Goal: Obtain resource: Download file/media

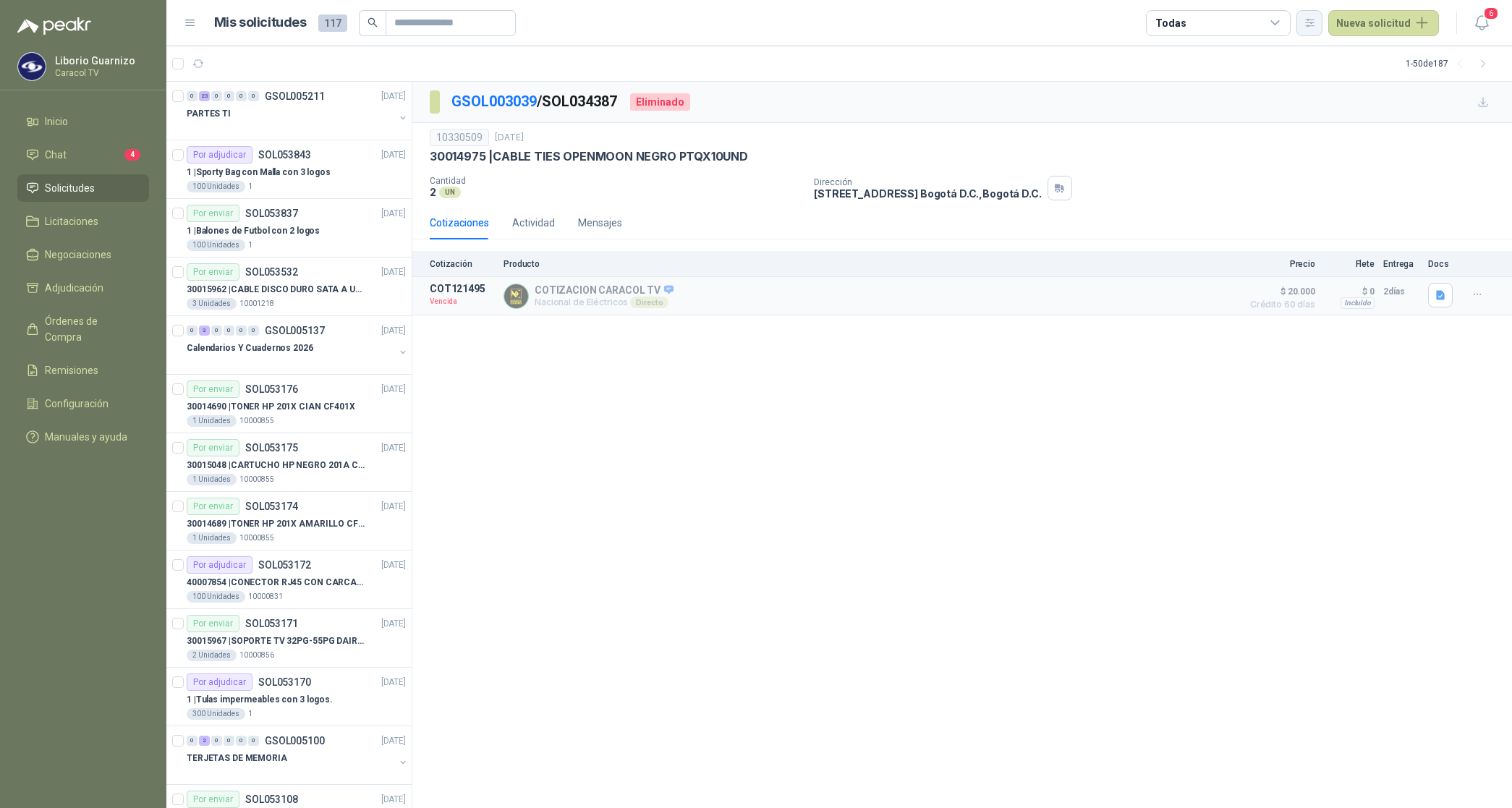
click at [1308, 18] on icon "button" at bounding box center [1309, 23] width 13 height 13
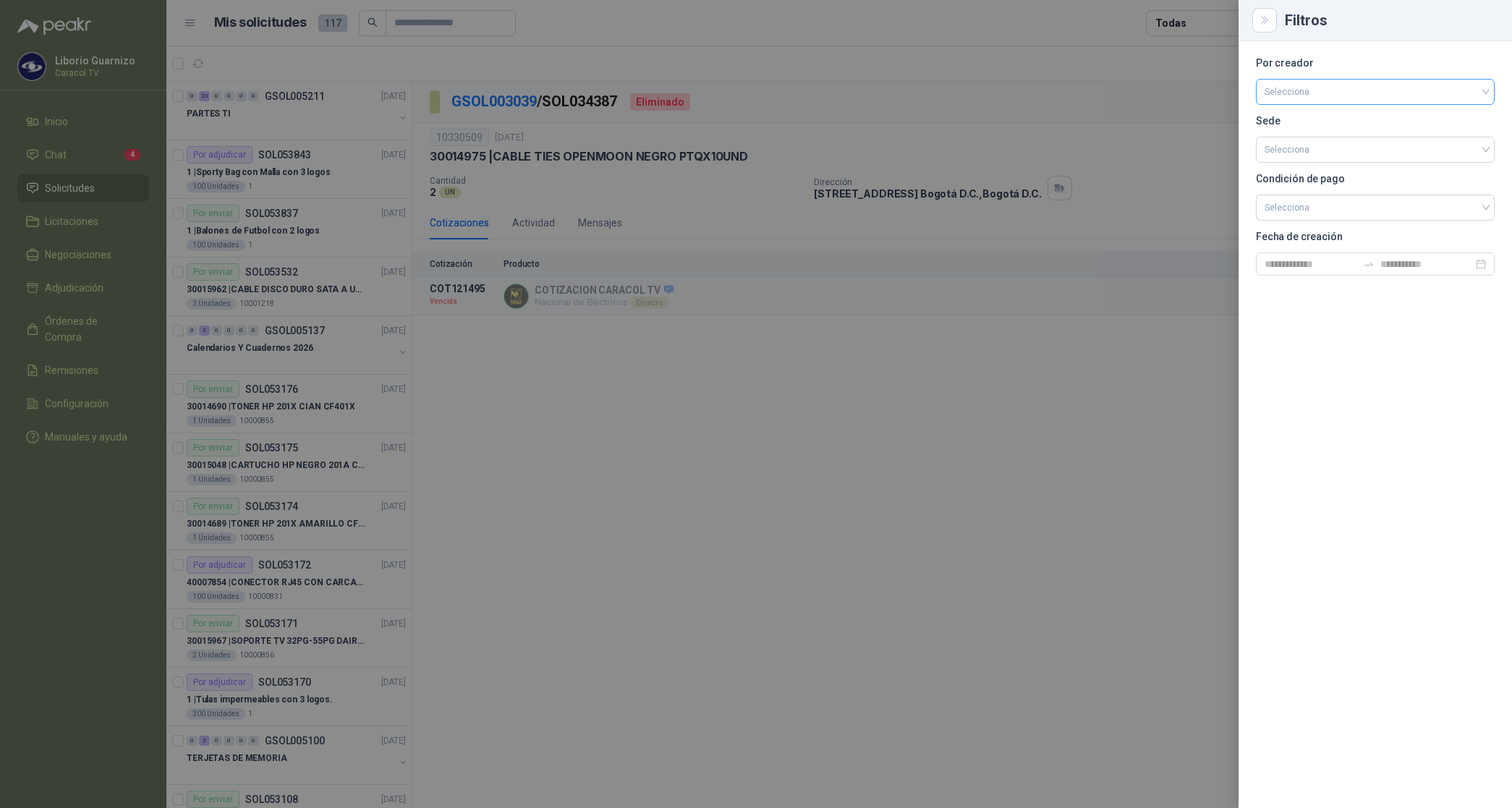
click at [1335, 91] on input "search" at bounding box center [1375, 90] width 221 height 21
click at [1328, 171] on div "[PERSON_NAME]" at bounding box center [1375, 169] width 216 height 16
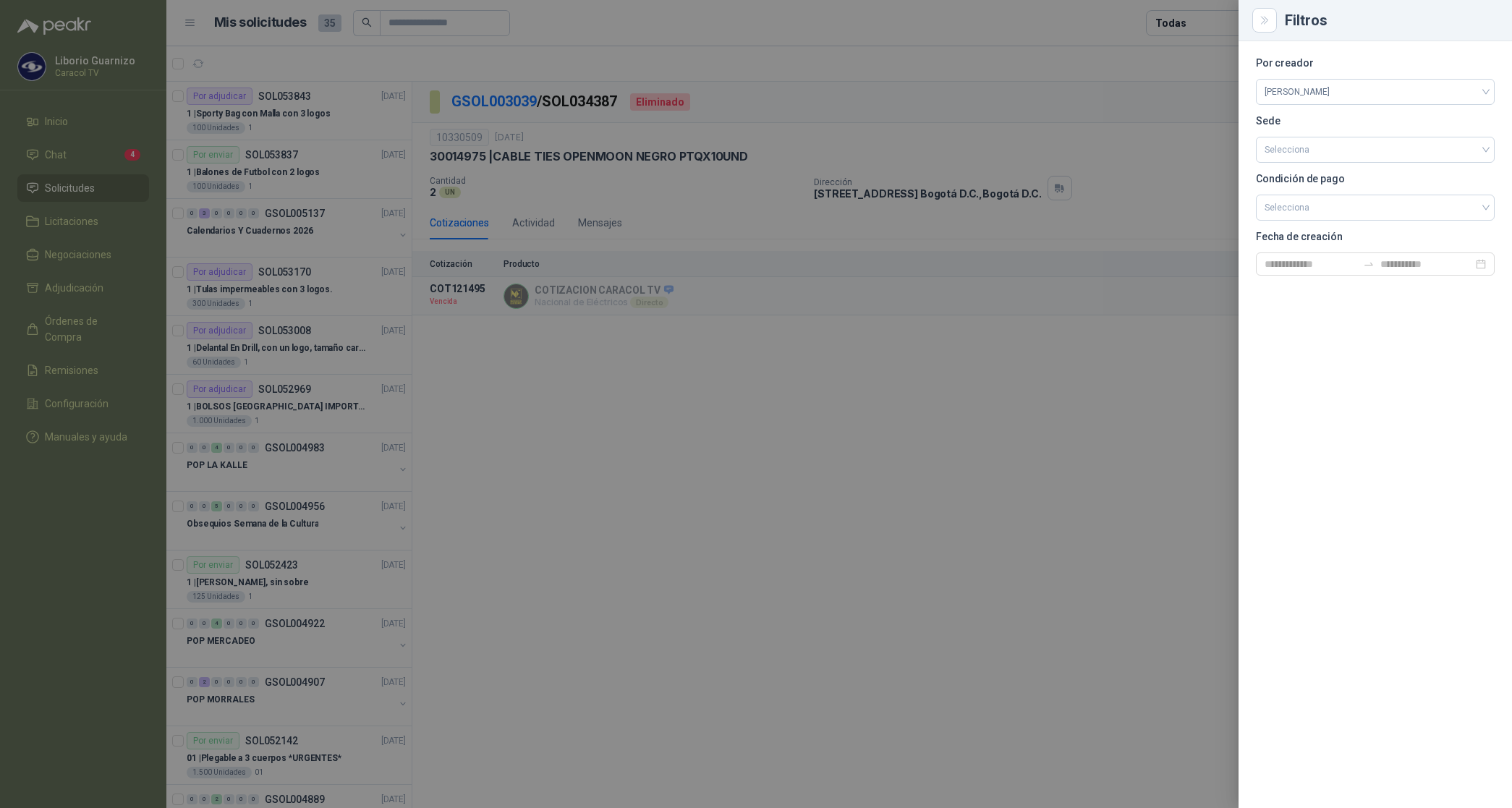
click at [1185, 26] on div at bounding box center [756, 404] width 1512 height 808
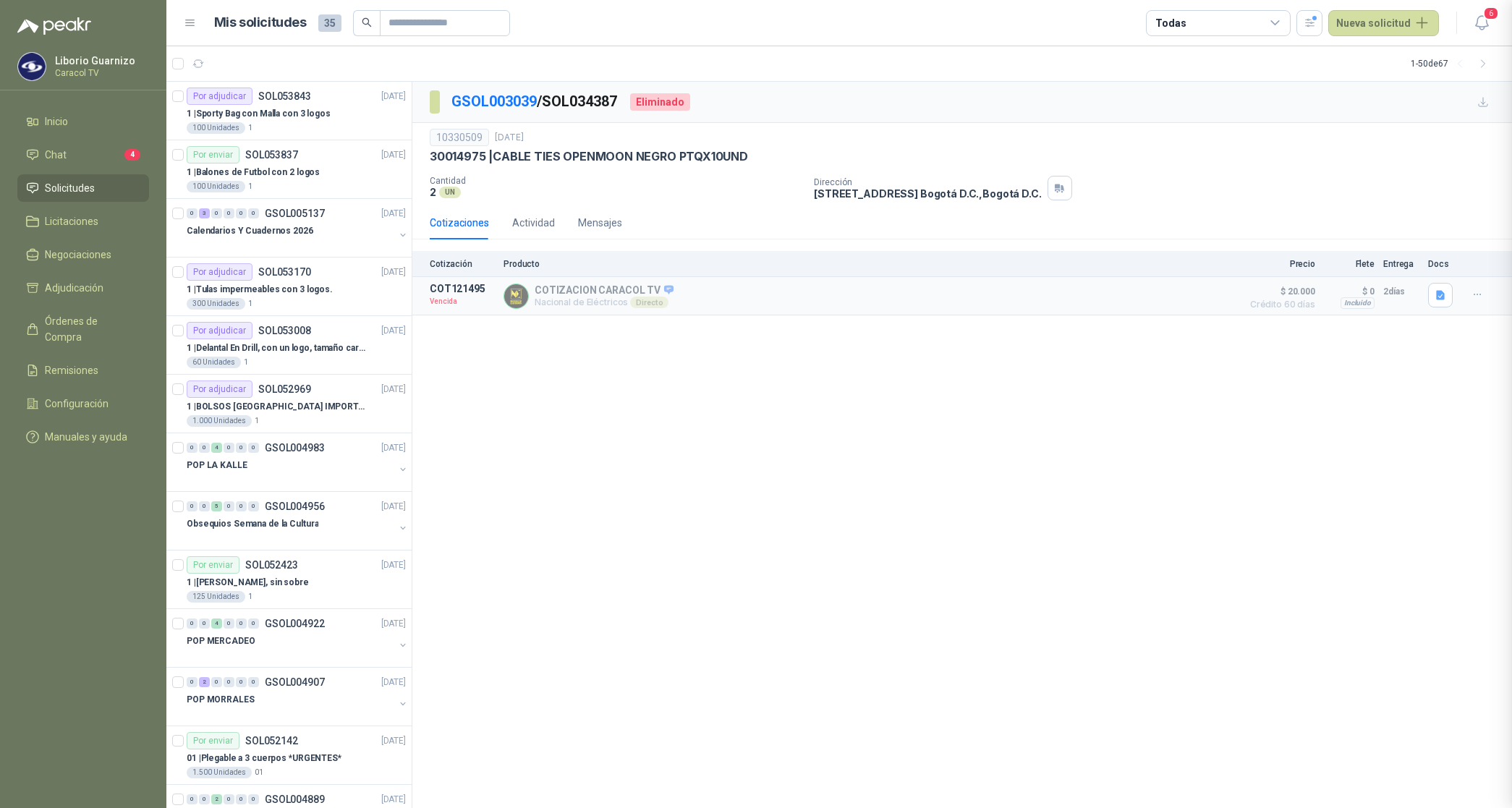
click at [1186, 26] on div "Todas" at bounding box center [1170, 24] width 30 height 16
click at [1198, 81] on div "0 Por cotizar" at bounding box center [1197, 82] width 69 height 12
click at [1214, 109] on div "11 Por adjudicar" at bounding box center [1202, 108] width 79 height 12
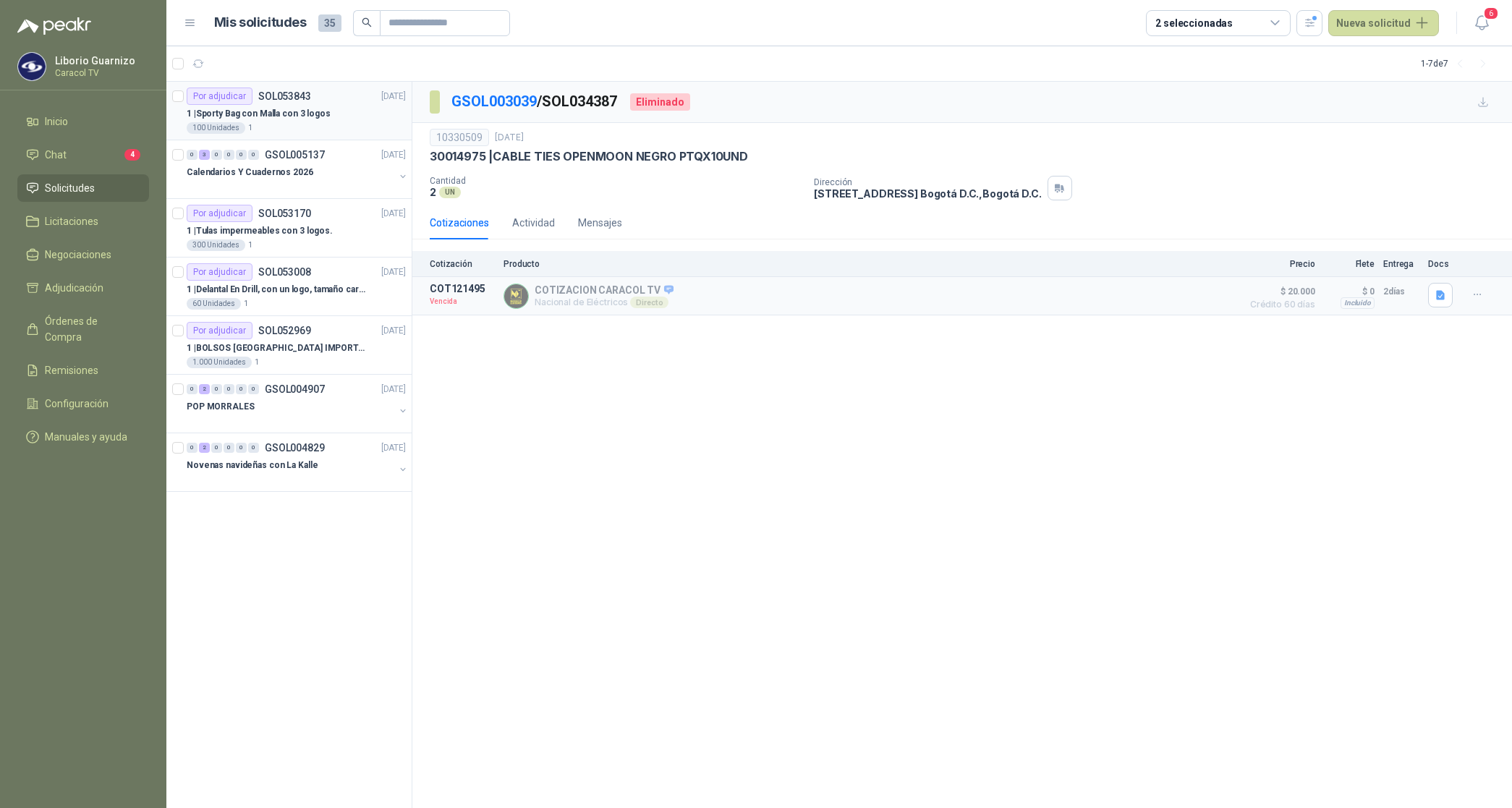
click at [312, 109] on p "1 | Sporty Bag con Malla con 3 logos" at bounding box center [258, 113] width 144 height 14
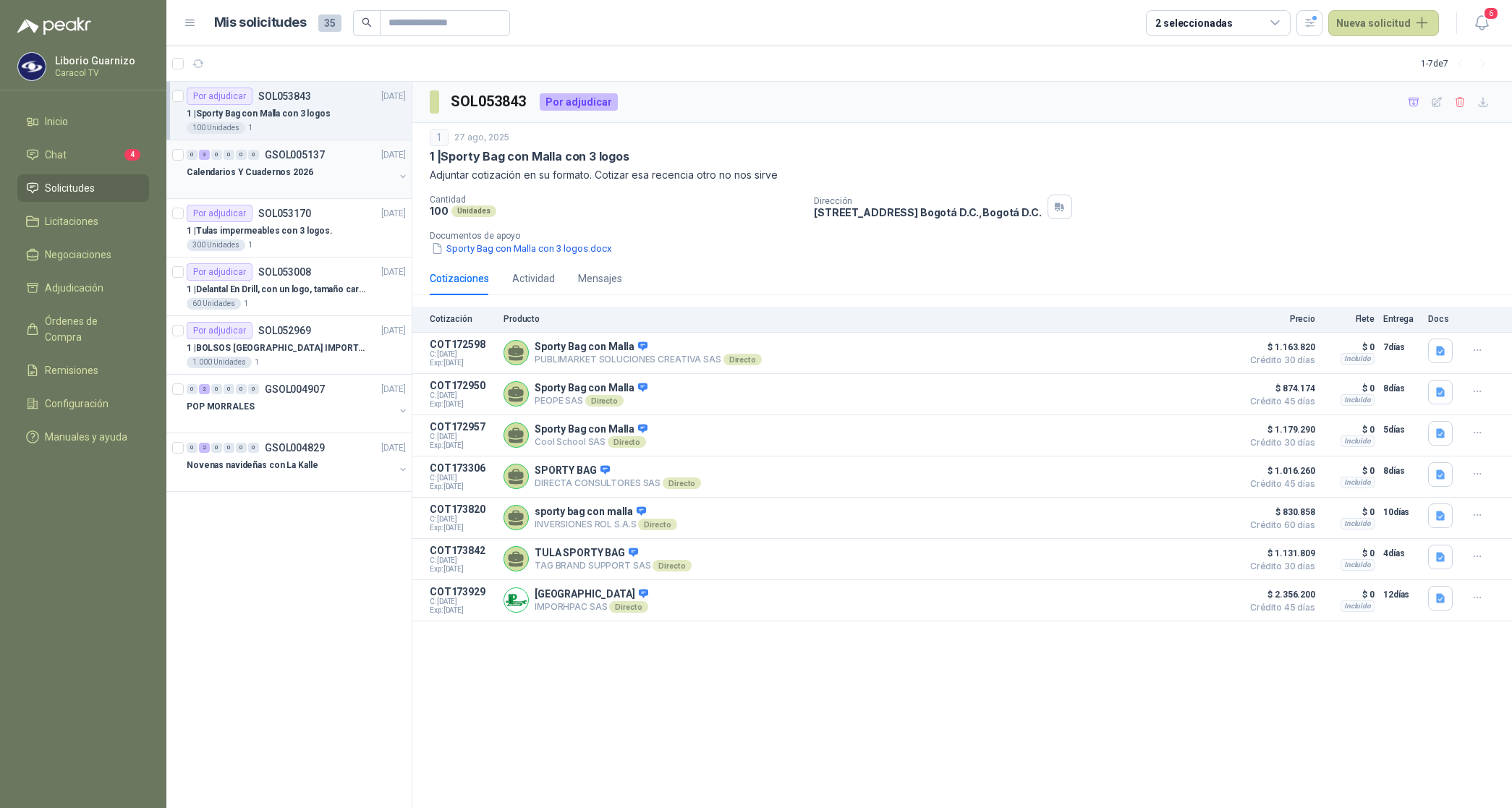
click at [276, 171] on p "Calendarios Y Cuadernos 2026" at bounding box center [250, 172] width 127 height 14
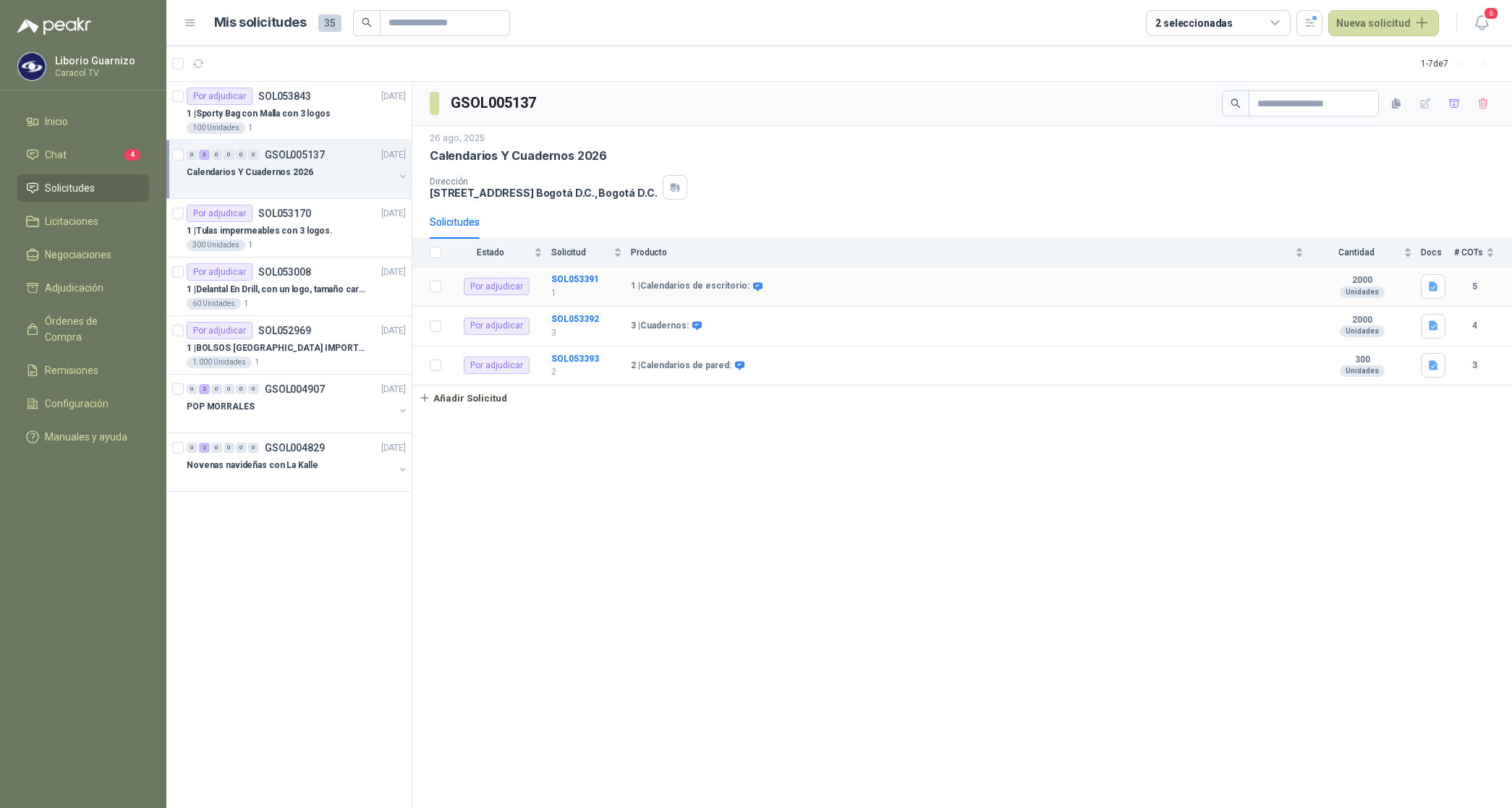
click at [577, 286] on td "SOL053391 1" at bounding box center [591, 287] width 80 height 40
click at [578, 280] on b "SOL053391" at bounding box center [575, 279] width 48 height 10
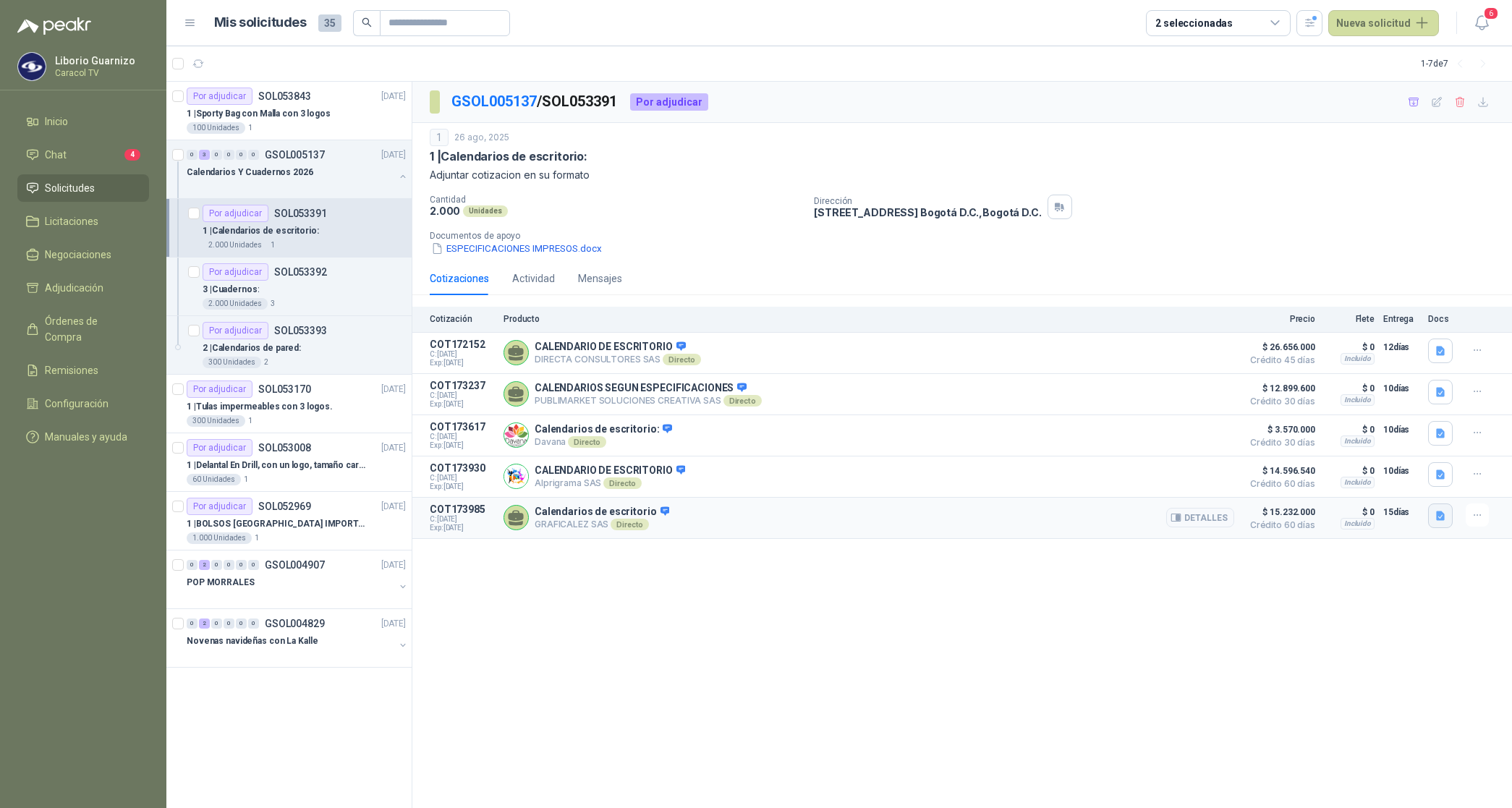
click at [1435, 519] on icon "button" at bounding box center [1441, 516] width 13 height 13
click at [1256, 487] on button "COTIZACIÓN -00-1400 CARACOL TELEVISIÓN-CALENDARIOS DE ESCRITOTIO.pdf" at bounding box center [1264, 488] width 360 height 15
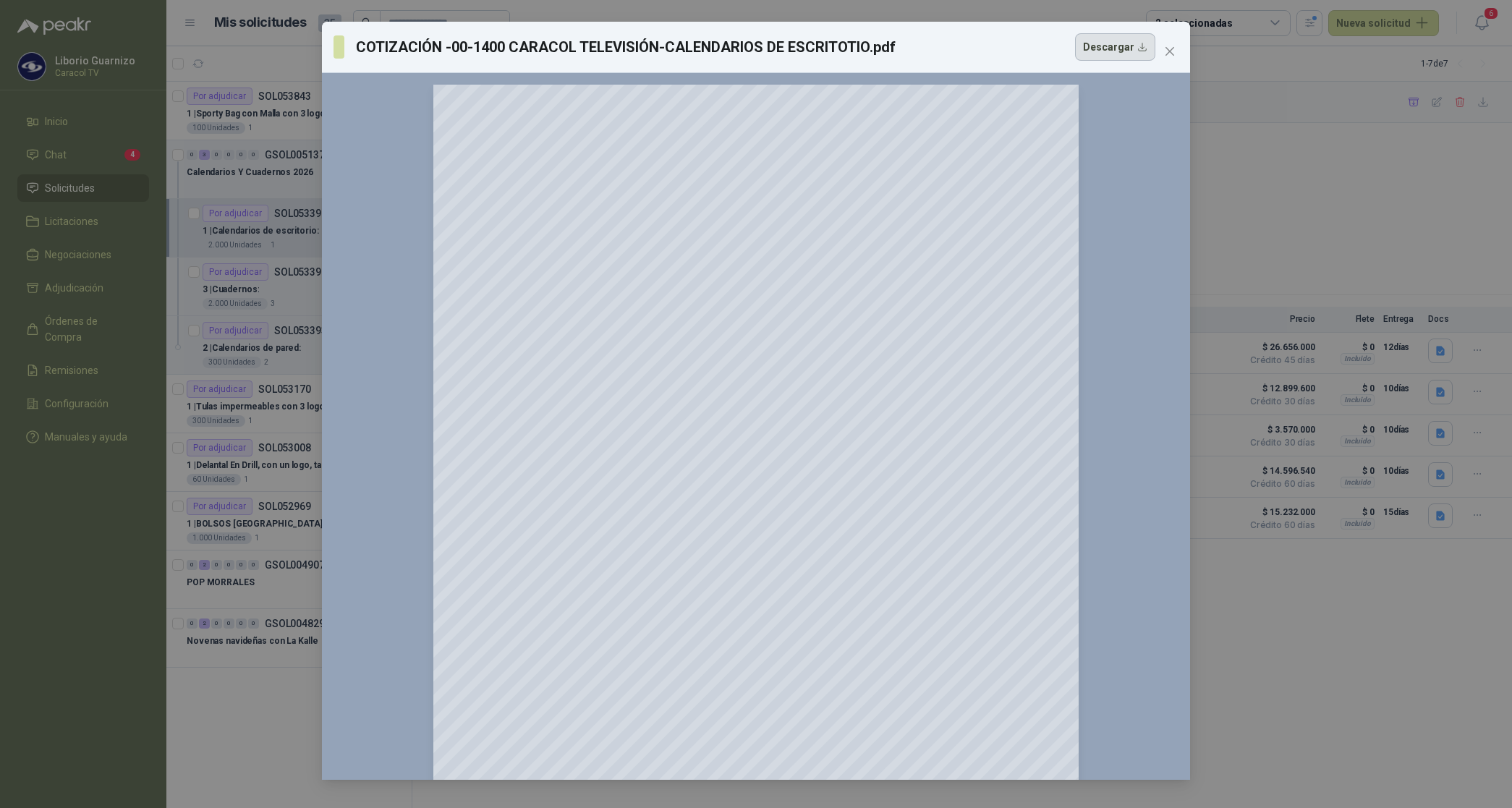
click at [1116, 55] on button "Descargar" at bounding box center [1115, 46] width 80 height 27
click at [1253, 179] on div "COTIZACIÓN -00-1400 CARACOL TELEVISIÓN-CALENDARIOS DE ESCRITOTIO.pdf Descargar …" at bounding box center [756, 404] width 1512 height 808
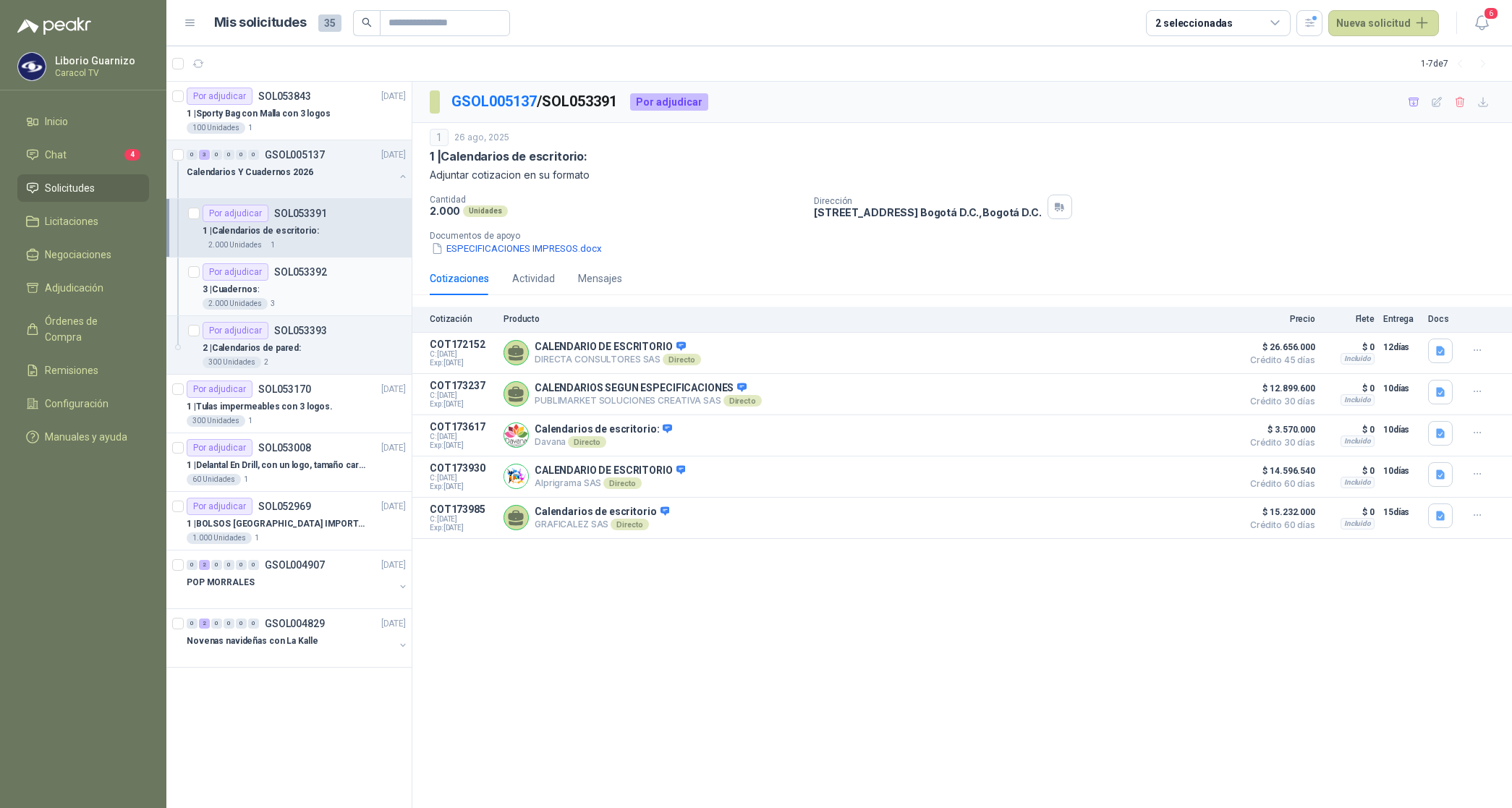
click at [229, 291] on p "3 | Cuadernos:" at bounding box center [231, 289] width 57 height 14
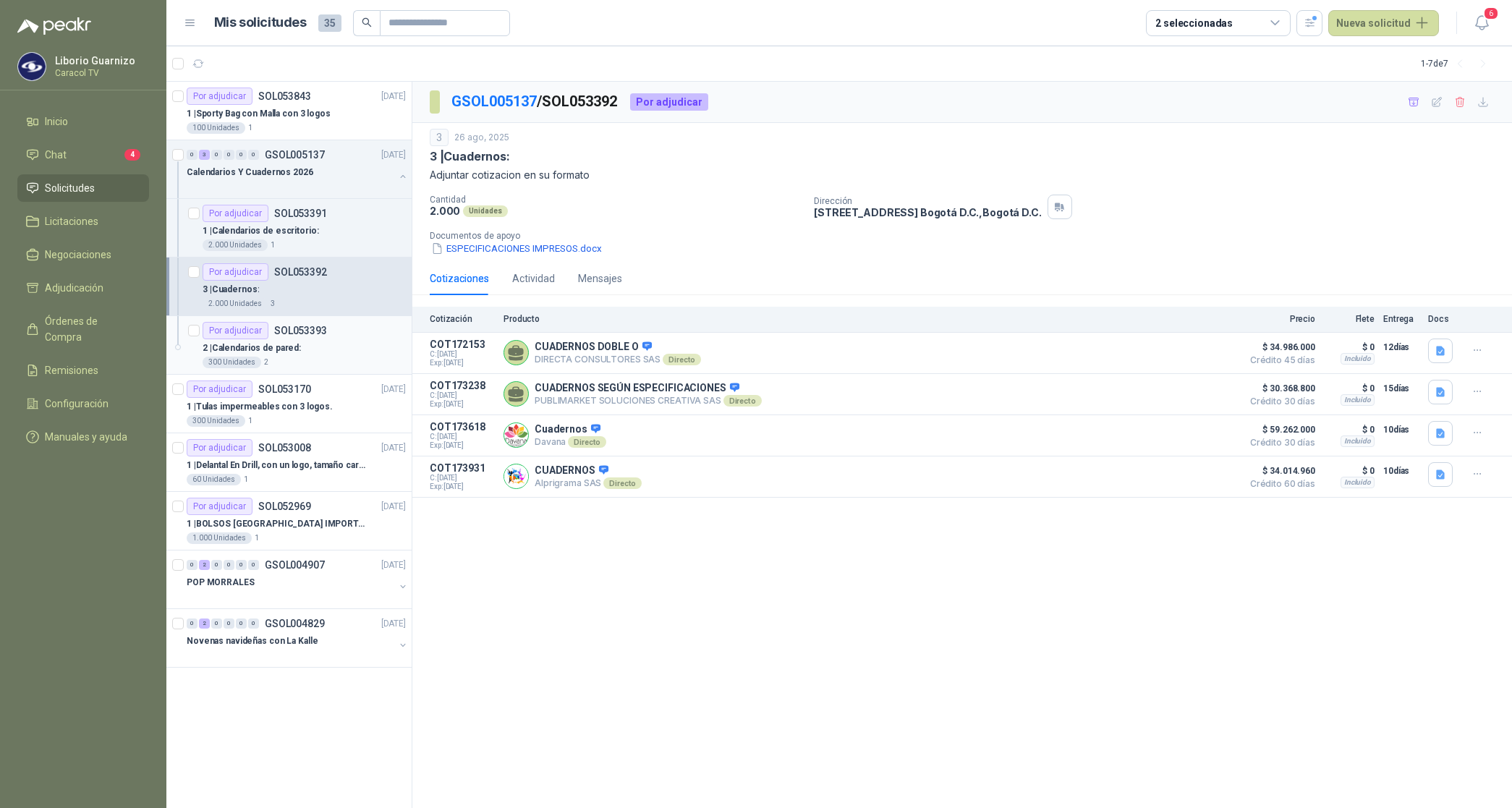
click at [269, 345] on p "2 | Calendarios de pared:" at bounding box center [252, 348] width 99 height 14
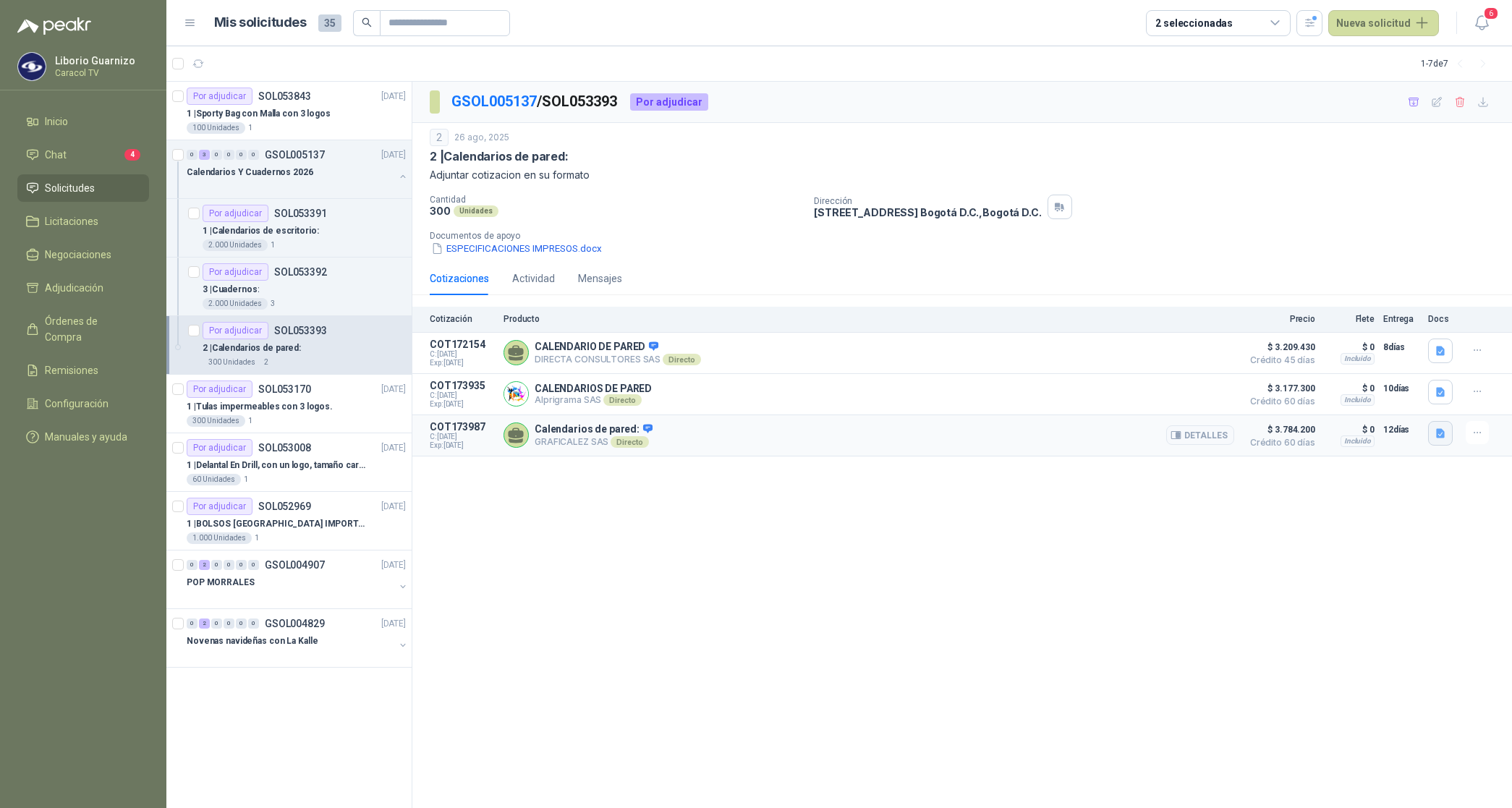
click at [1444, 432] on icon "button" at bounding box center [1441, 433] width 13 height 13
click at [1393, 400] on button "COTIZACIÓN -00-1401 CARACOL TELEVISIÓN-CALENDARIOS DE PARED.pdf" at bounding box center [1275, 404] width 338 height 15
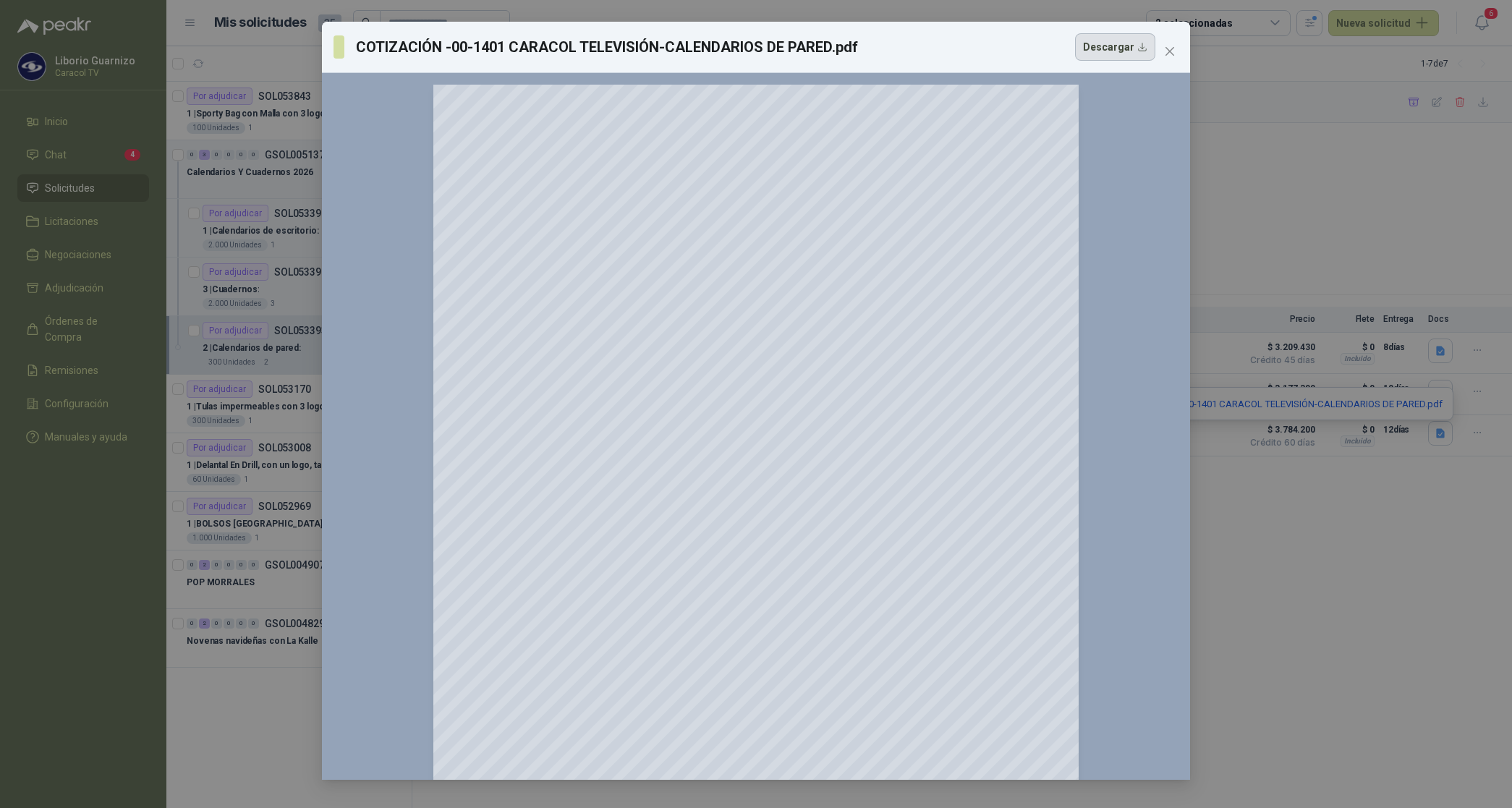
click at [1121, 43] on button "Descargar" at bounding box center [1115, 46] width 80 height 27
click at [1180, 52] on span "Close" at bounding box center [1169, 52] width 23 height 12
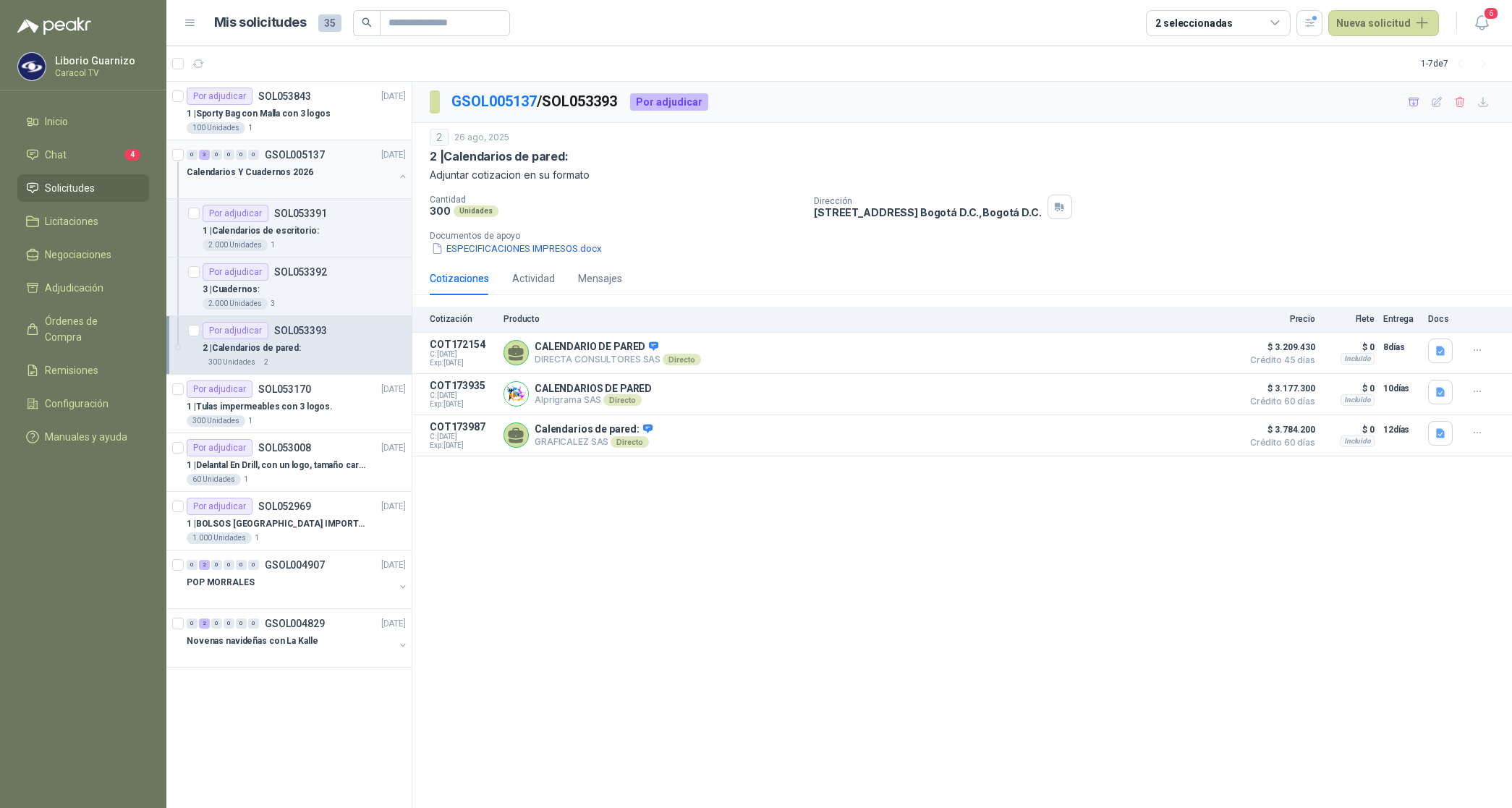
click at [281, 171] on p "Calendarios Y Cuadernos 2026" at bounding box center [250, 172] width 127 height 14
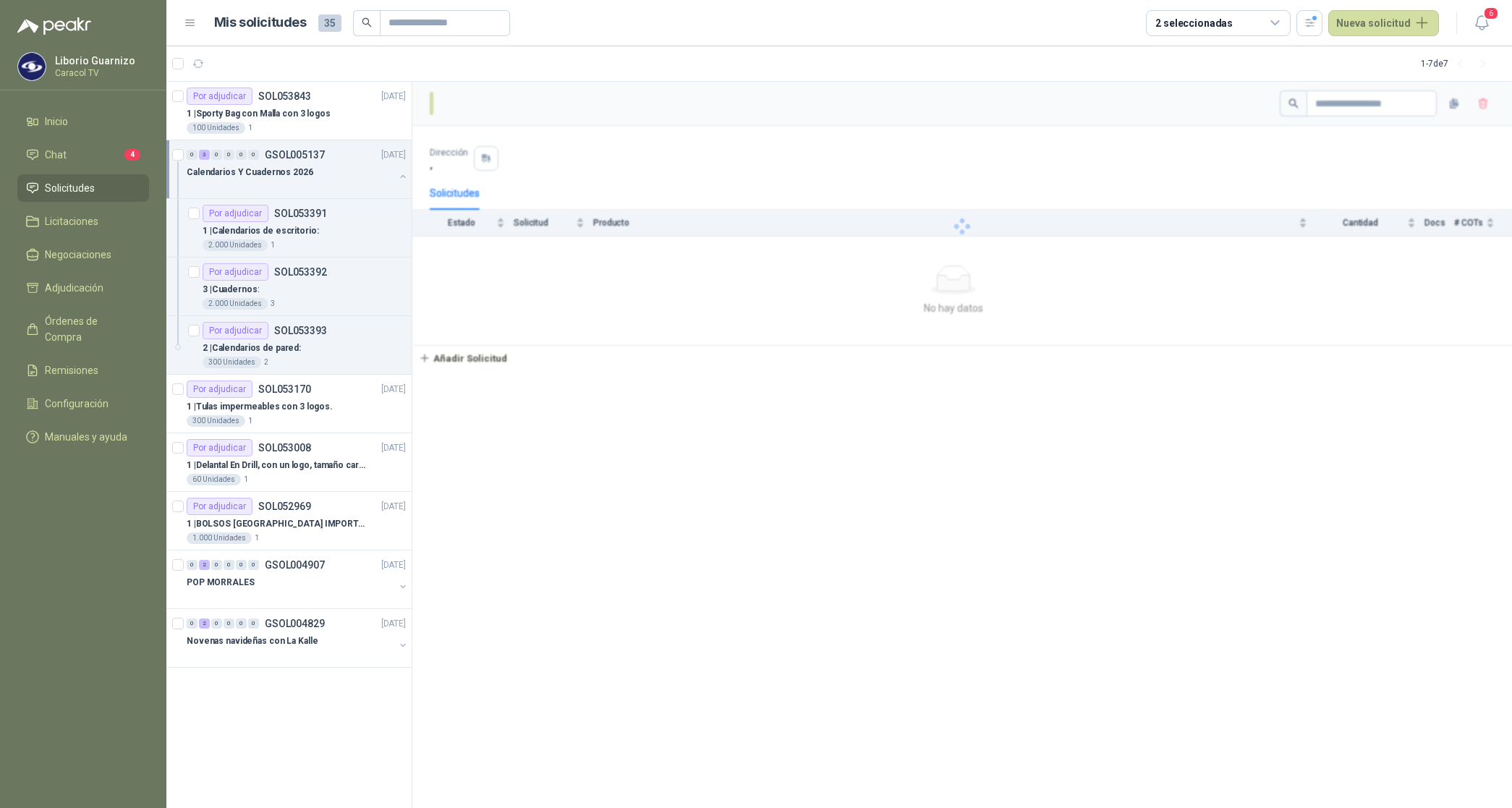
click at [281, 170] on p "Calendarios Y Cuadernos 2026" at bounding box center [250, 172] width 127 height 14
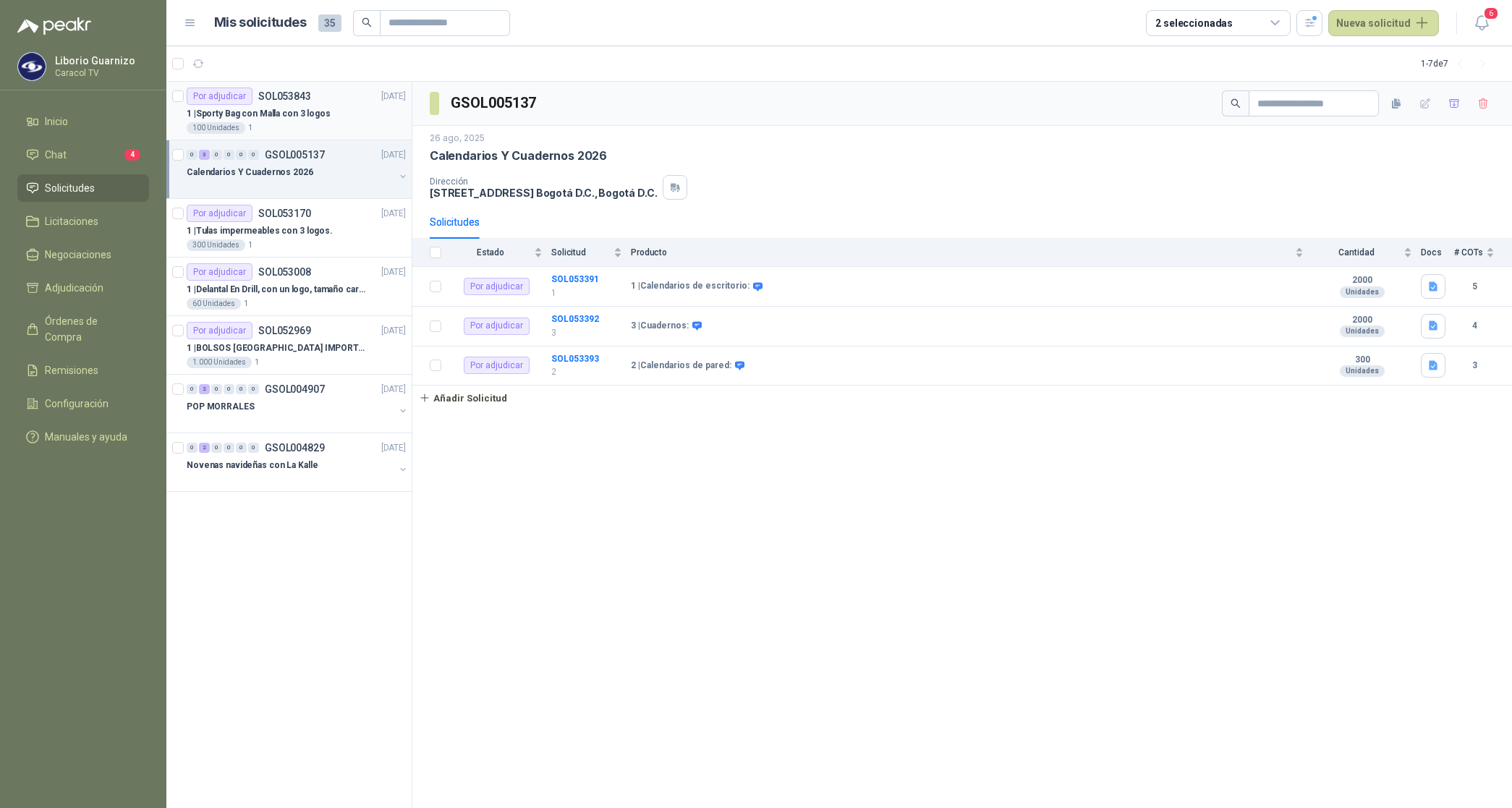
click at [301, 105] on div "1 | Sporty Bag con Malla con 3 logos" at bounding box center [295, 113] width 219 height 18
